Goal: Check status

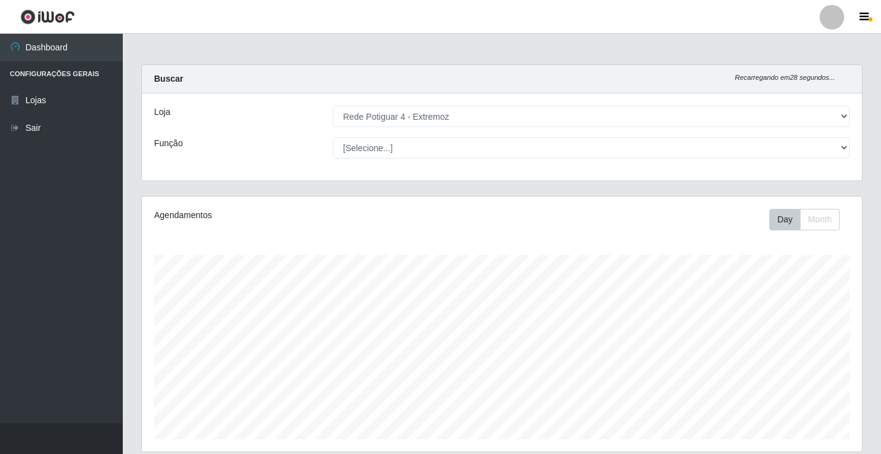
select select "78"
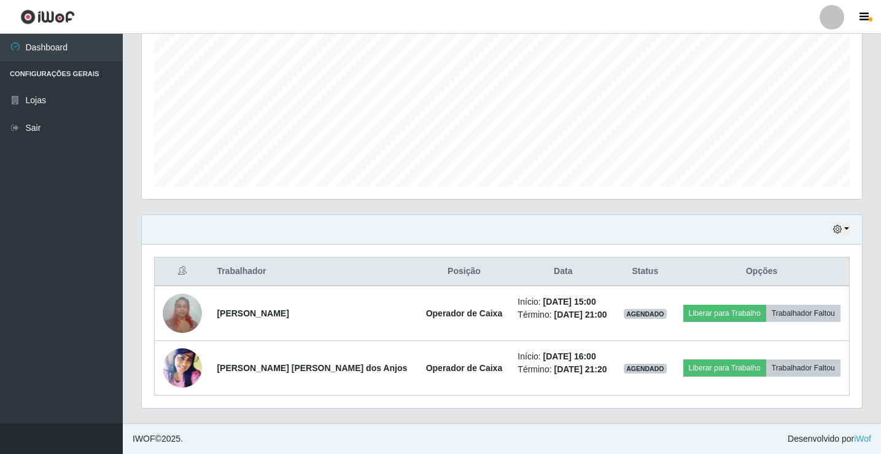
scroll to position [255, 720]
click at [840, 230] on icon "button" at bounding box center [837, 229] width 9 height 9
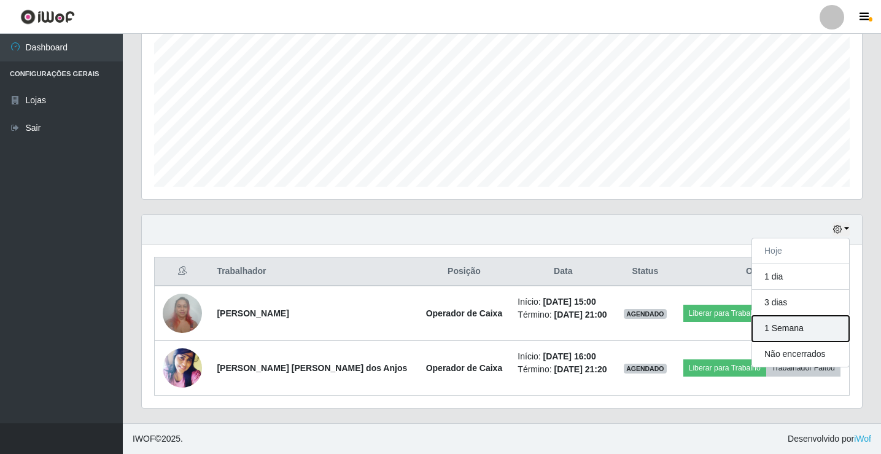
click at [798, 330] on button "1 Semana" at bounding box center [800, 329] width 97 height 26
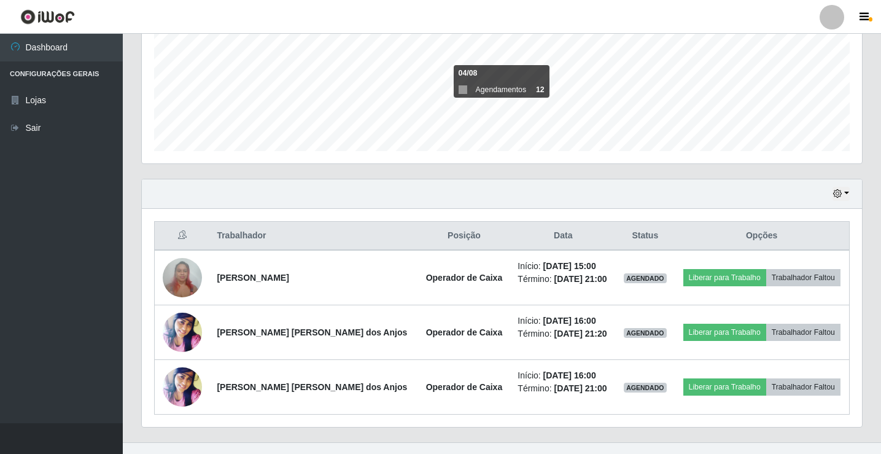
scroll to position [307, 0]
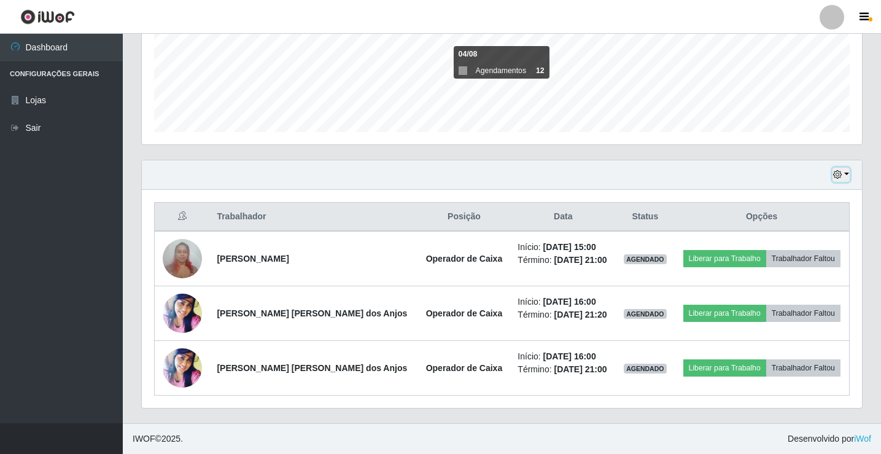
click at [838, 171] on icon "button" at bounding box center [837, 174] width 9 height 9
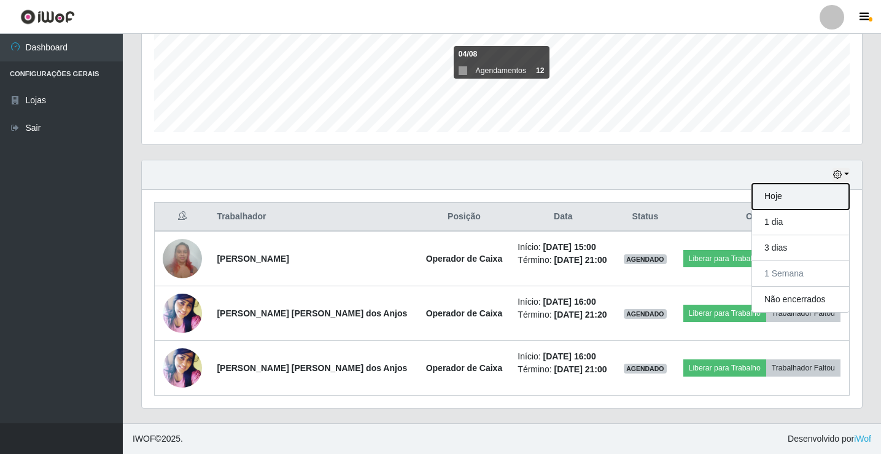
click at [831, 188] on button "Hoje" at bounding box center [800, 197] width 97 height 26
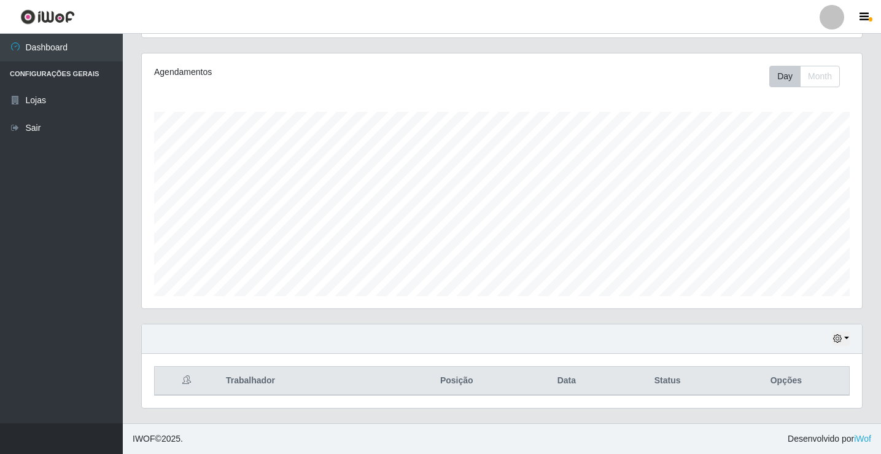
scroll to position [252, 0]
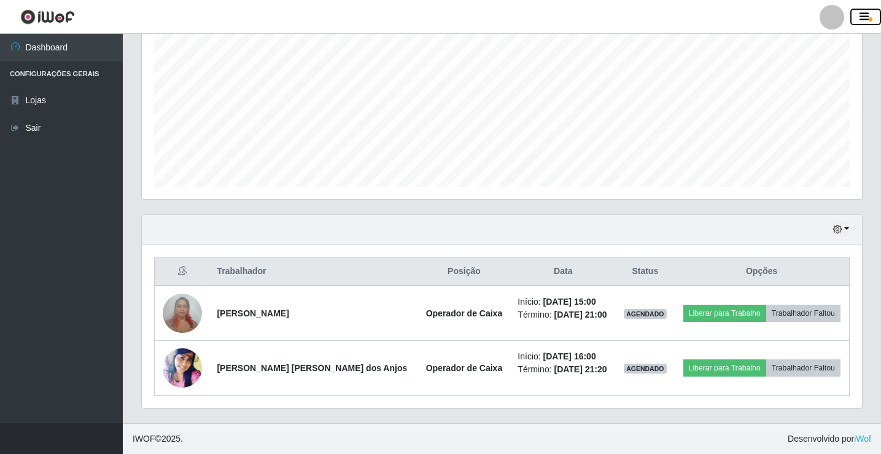
click at [869, 18] on span "button" at bounding box center [871, 19] width 4 height 4
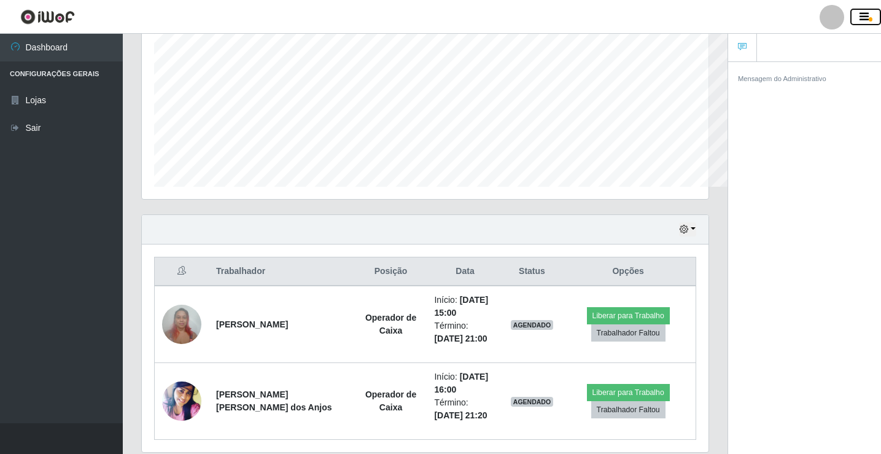
scroll to position [613623, 613310]
click at [869, 18] on span "button" at bounding box center [871, 19] width 4 height 4
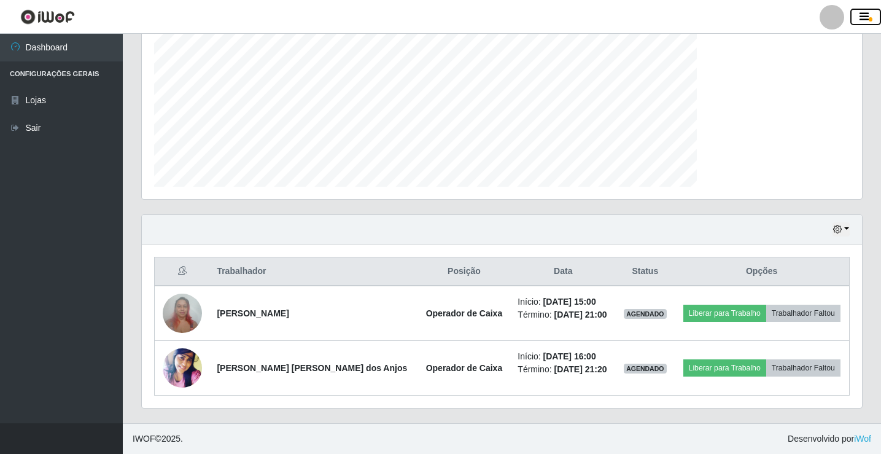
scroll to position [255, 720]
click at [218, 239] on div "Hoje 1 dia 3 dias 1 Semana Não encerrados" at bounding box center [502, 229] width 720 height 29
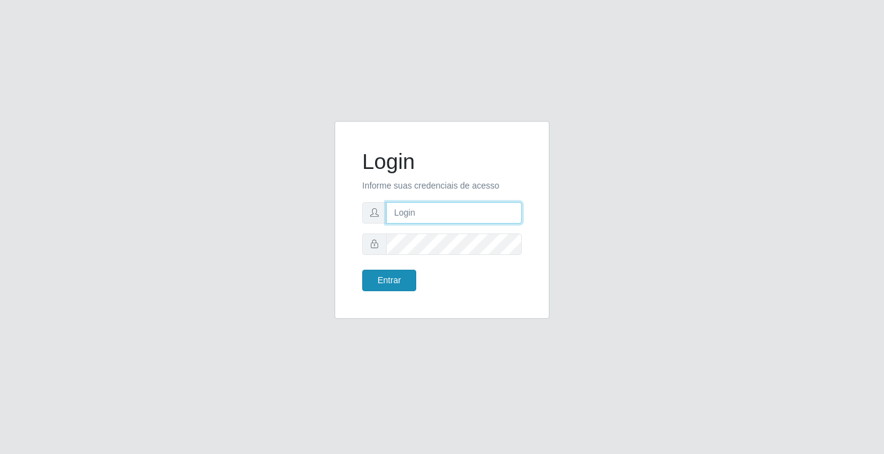
type input "filipenascimento723@gmail.com"
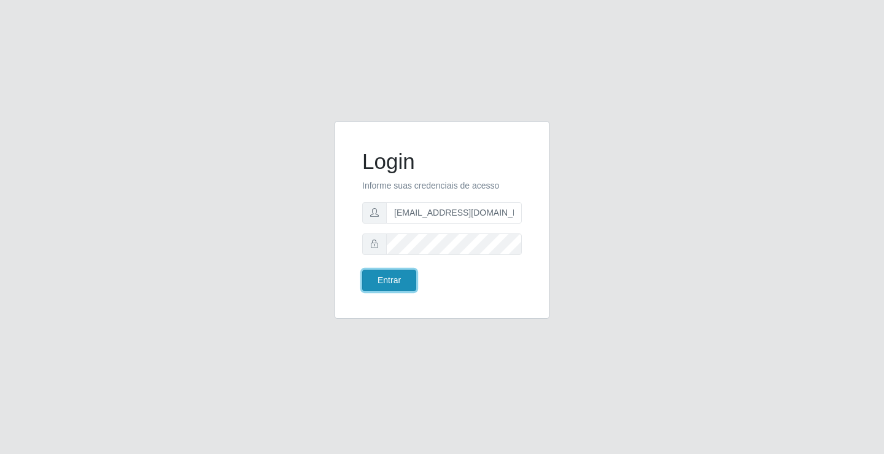
click at [406, 282] on button "Entrar" at bounding box center [389, 279] width 54 height 21
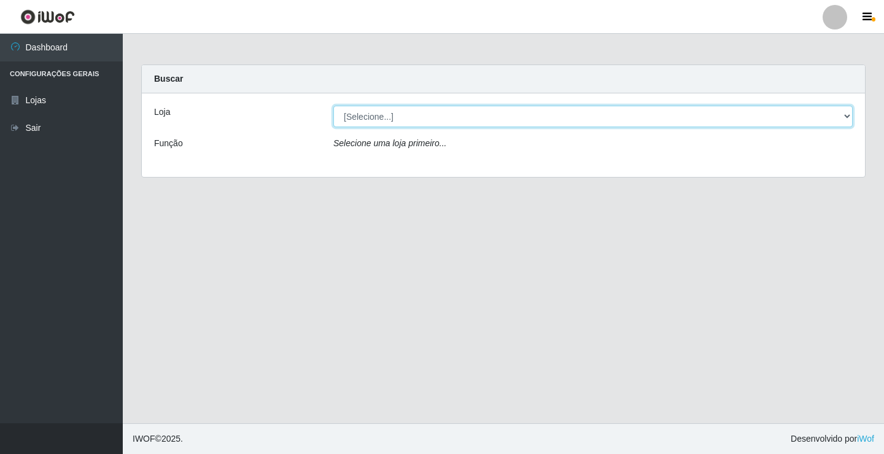
click at [411, 114] on select "[Selecione...] Rede Potiguar 4 - Extremoz" at bounding box center [592, 116] width 519 height 21
select select "78"
click at [333, 106] on select "[Selecione...] Rede Potiguar 4 - Extremoz" at bounding box center [592, 116] width 519 height 21
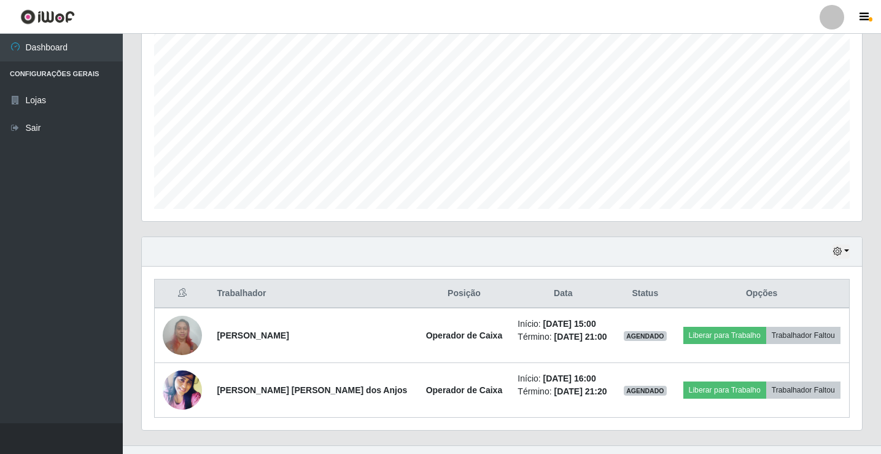
scroll to position [252, 0]
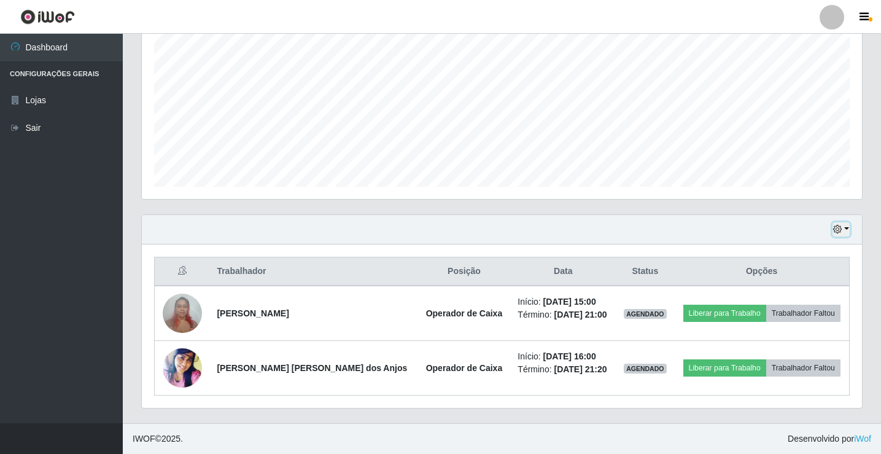
click at [842, 228] on button "button" at bounding box center [840, 229] width 17 height 14
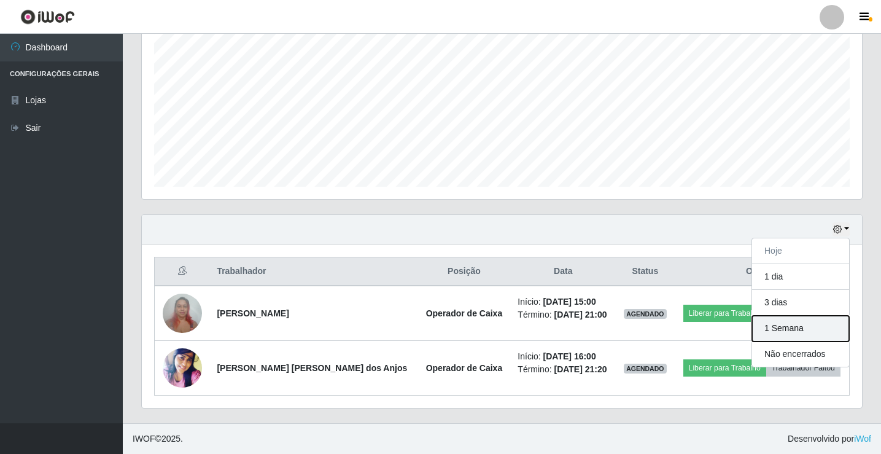
click at [795, 328] on button "1 Semana" at bounding box center [800, 329] width 97 height 26
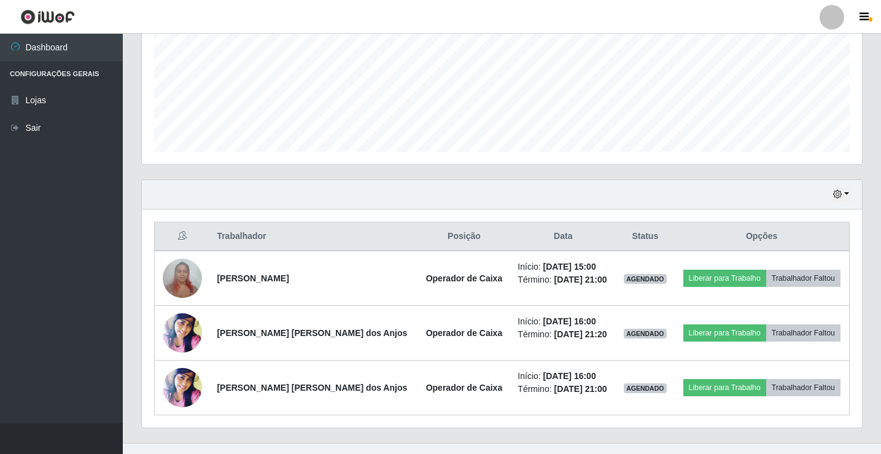
scroll to position [307, 0]
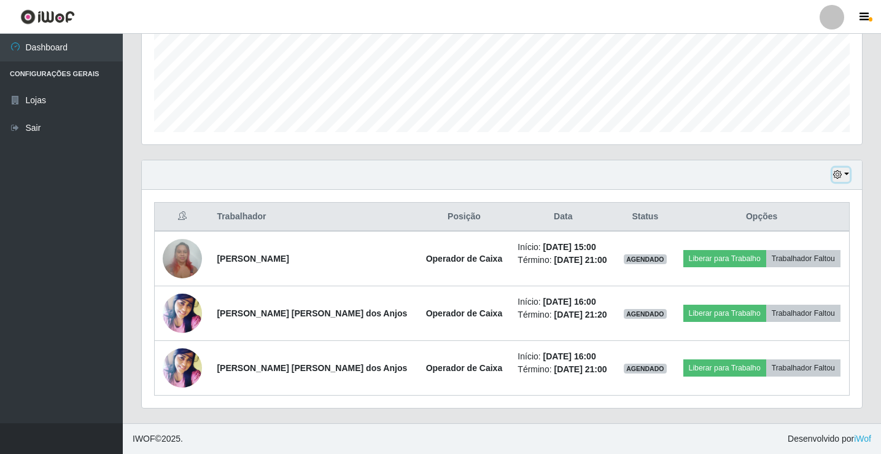
click at [842, 177] on button "button" at bounding box center [840, 175] width 17 height 14
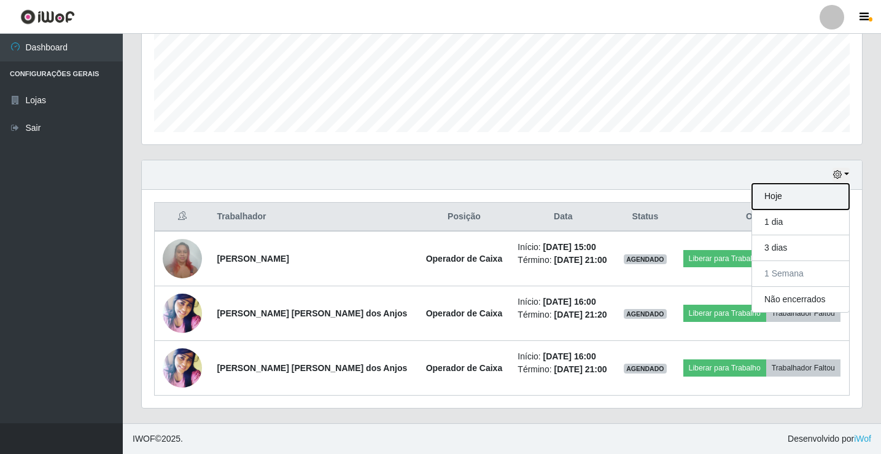
click at [802, 195] on button "Hoje" at bounding box center [800, 197] width 97 height 26
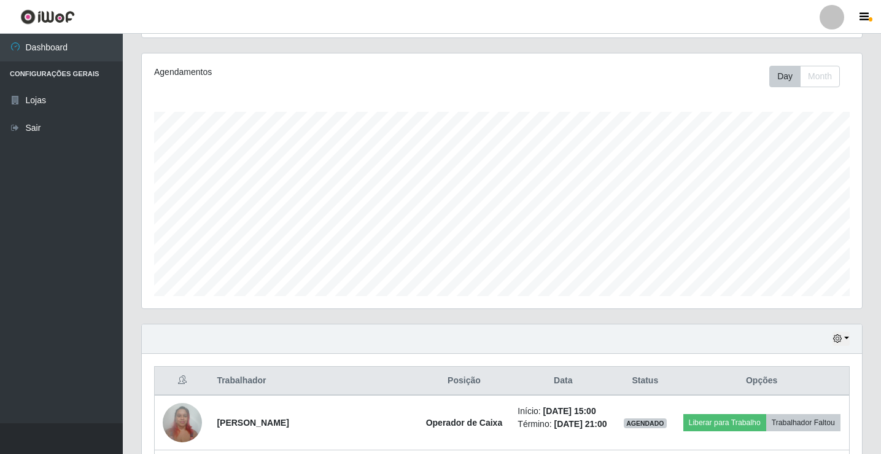
scroll to position [252, 0]
